Goal: Download file/media

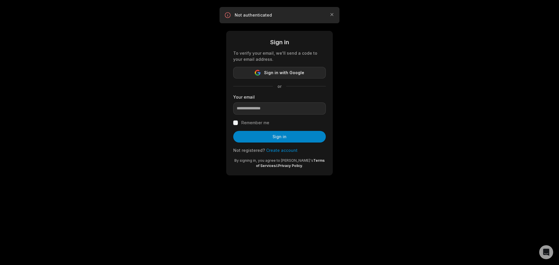
click at [283, 74] on span "Sign in with Google" at bounding box center [284, 72] width 40 height 7
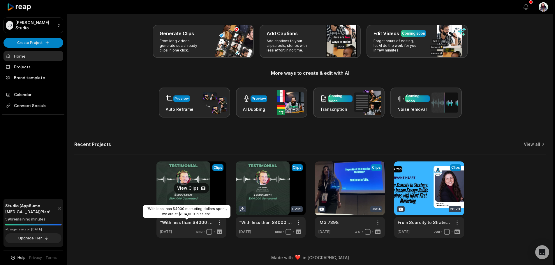
scroll to position [25, 0]
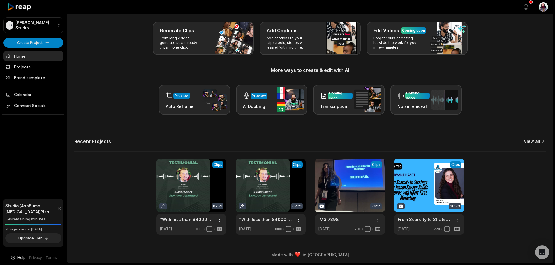
click at [533, 139] on link "View all" at bounding box center [532, 142] width 16 height 6
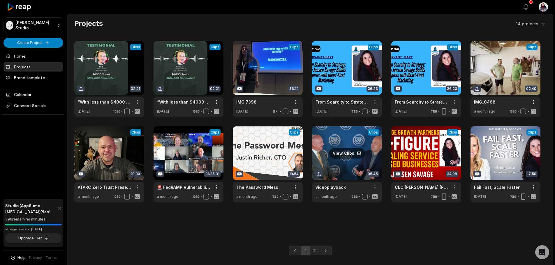
click at [353, 189] on link at bounding box center [347, 164] width 70 height 76
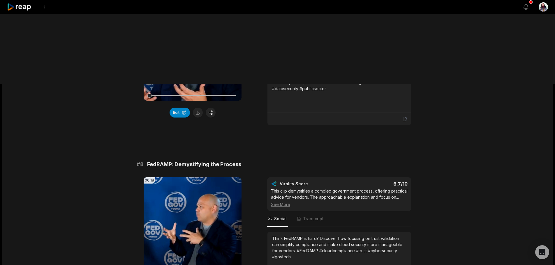
scroll to position [1173, 0]
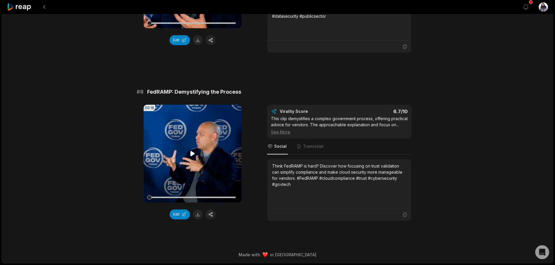
click at [203, 152] on video "Your browser does not support mp4 format." at bounding box center [193, 154] width 98 height 98
click at [198, 216] on button at bounding box center [198, 215] width 10 height 10
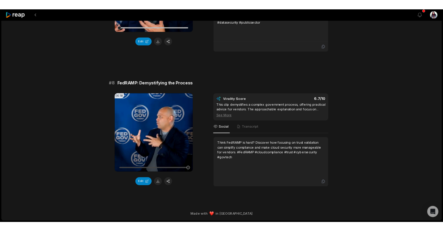
scroll to position [1163, 0]
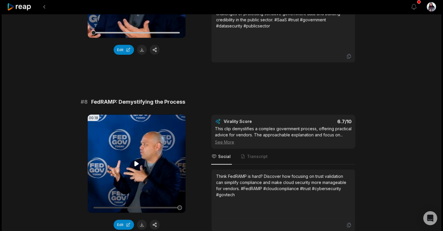
click at [119, 189] on video "Your browser does not support mp4 format." at bounding box center [137, 164] width 98 height 98
click at [168, 173] on video "Your browser does not support mp4 format." at bounding box center [137, 164] width 98 height 98
click at [116, 150] on video "Your browser does not support mp4 format." at bounding box center [137, 164] width 98 height 98
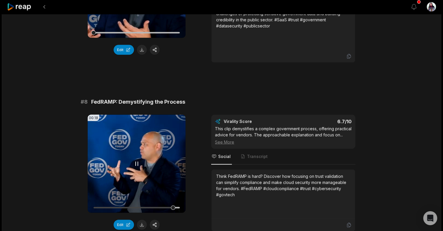
click at [116, 150] on video "Your browser does not support mp4 format." at bounding box center [137, 164] width 98 height 98
click at [135, 161] on icon at bounding box center [137, 163] width 4 height 5
click at [133, 202] on div at bounding box center [137, 207] width 86 height 10
click at [138, 160] on icon at bounding box center [136, 163] width 7 height 7
click at [139, 160] on icon at bounding box center [136, 163] width 7 height 7
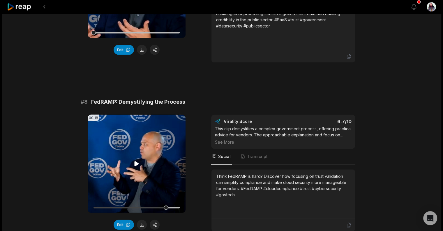
click at [139, 160] on icon at bounding box center [136, 163] width 7 height 7
